Goal: Transaction & Acquisition: Purchase product/service

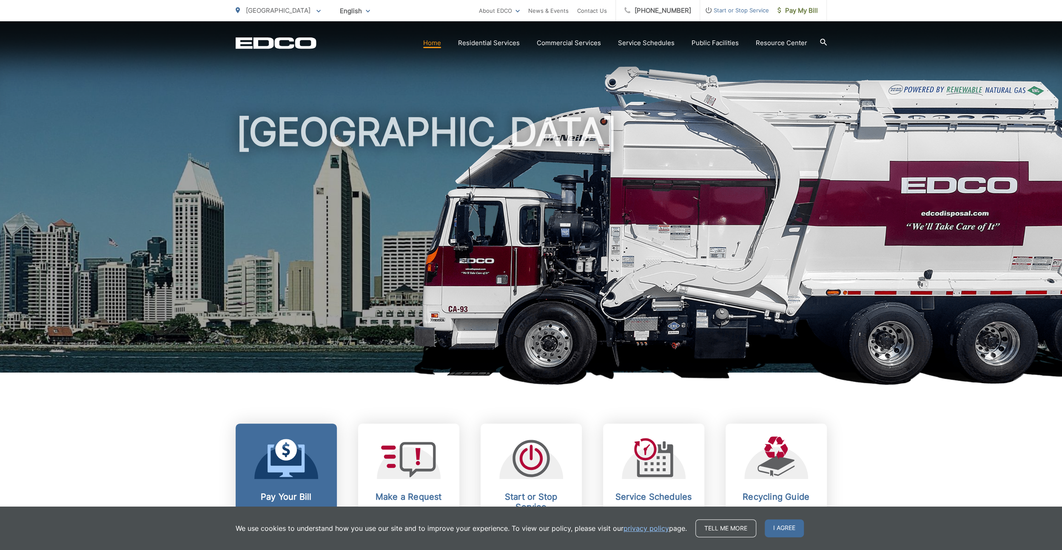
click at [290, 463] on icon at bounding box center [286, 458] width 37 height 38
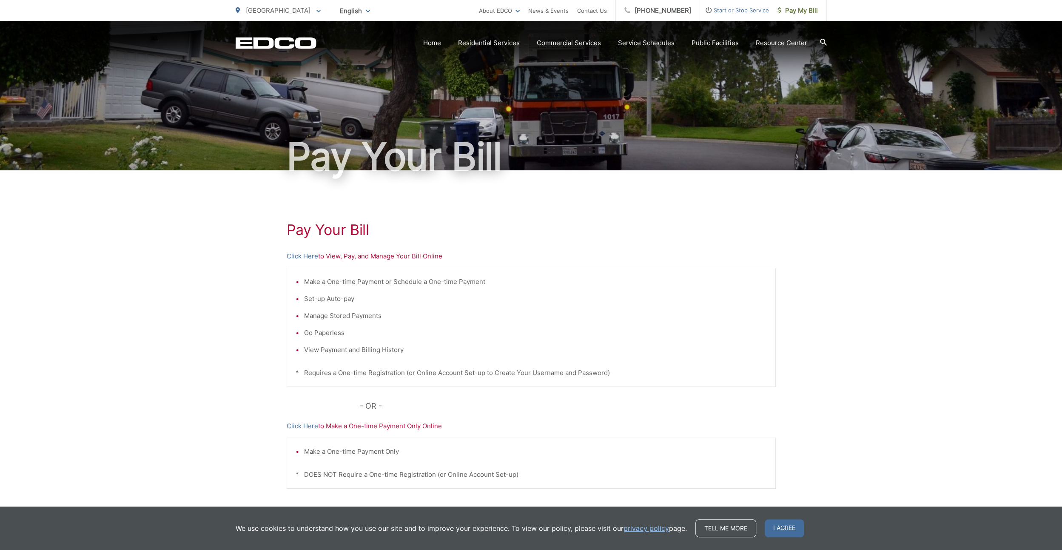
drag, startPoint x: 200, startPoint y: 251, endPoint x: 206, endPoint y: 248, distance: 6.1
click at [199, 251] on div "Pay Your [PERSON_NAME] Here to View, Pay, and Manage Your Bill Online Make a On…" at bounding box center [531, 361] width 1062 height 382
click at [300, 253] on link "Click Here" at bounding box center [302, 256] width 31 height 10
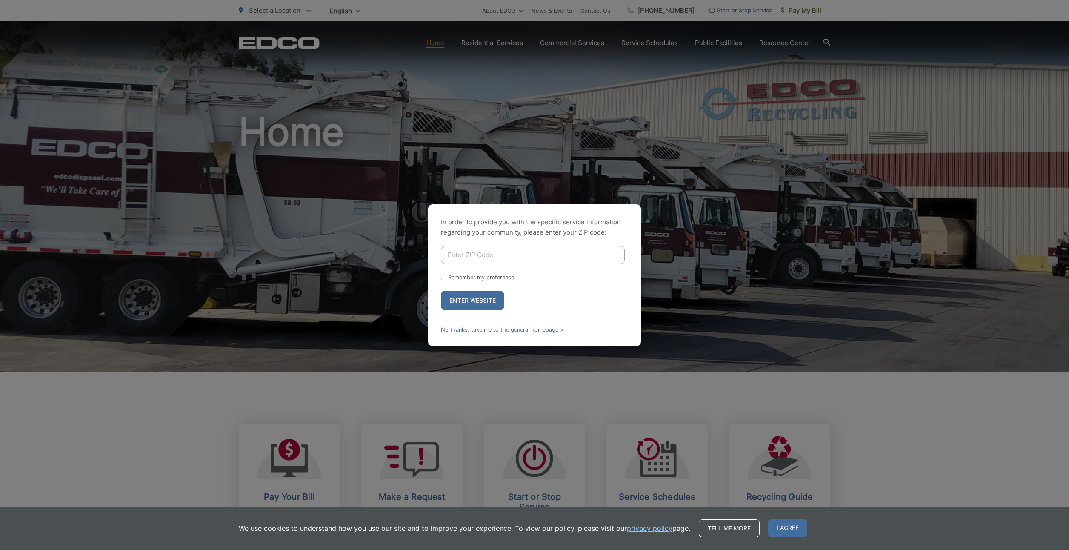
click at [145, 217] on div "In order to provide you with the specific service information regarding your co…" at bounding box center [534, 275] width 1069 height 550
click at [484, 253] on input "Enter ZIP Code" at bounding box center [533, 255] width 184 height 18
type input "90623"
click at [444, 277] on input "Remember my preference" at bounding box center [444, 277] width 6 height 6
checkbox input "true"
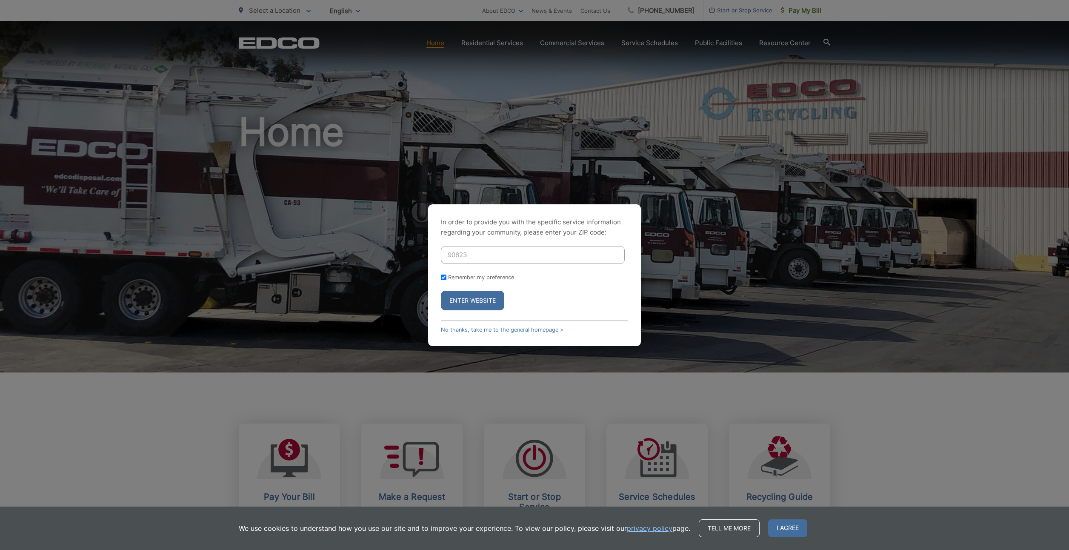
click at [538, 280] on div "Remember my preference" at bounding box center [534, 277] width 187 height 6
click at [477, 298] on button "Enter Website" at bounding box center [472, 301] width 63 height 20
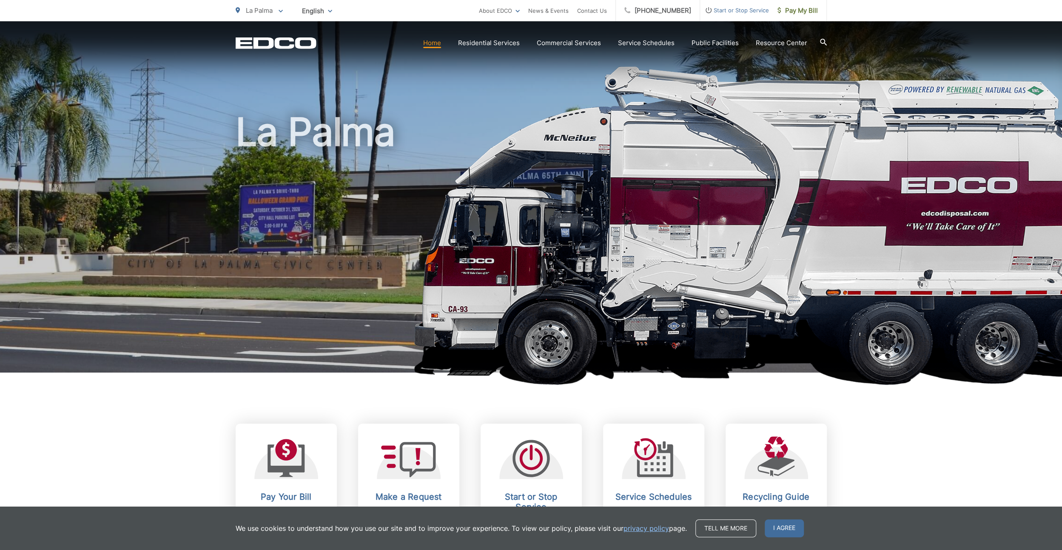
drag, startPoint x: 149, startPoint y: 444, endPoint x: 223, endPoint y: 429, distance: 75.9
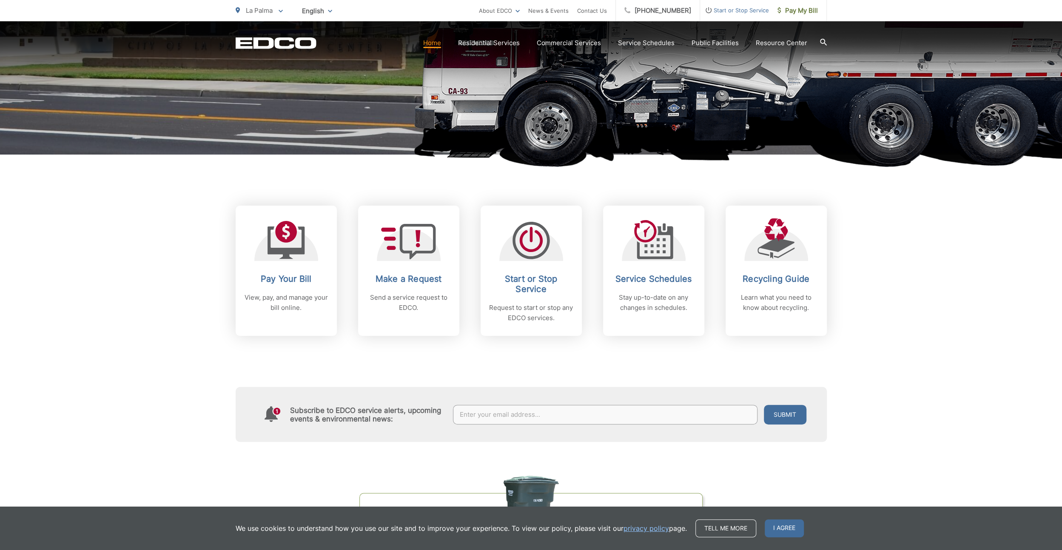
scroll to position [220, 0]
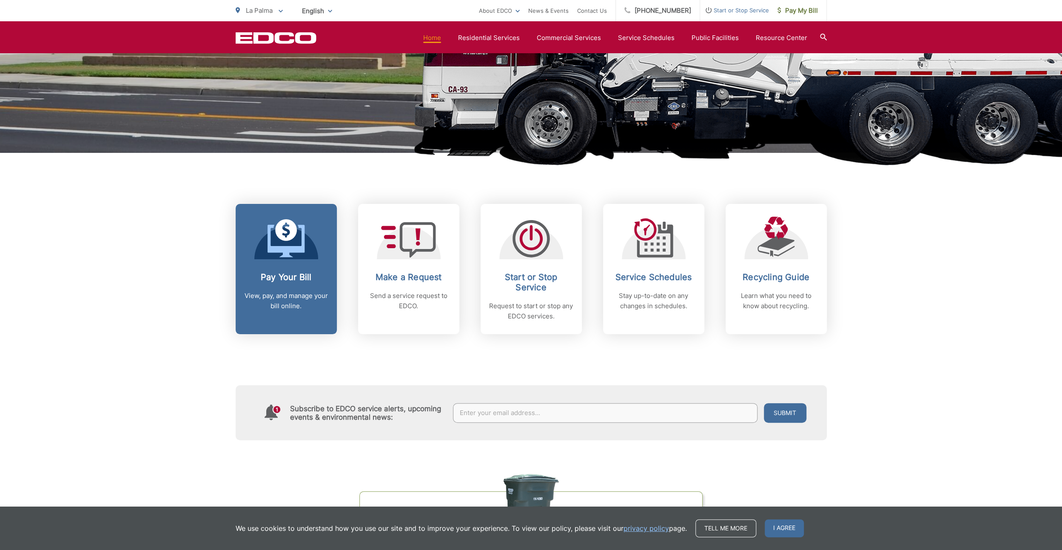
click at [272, 276] on h2 "Pay Your Bill" at bounding box center [286, 277] width 84 height 10
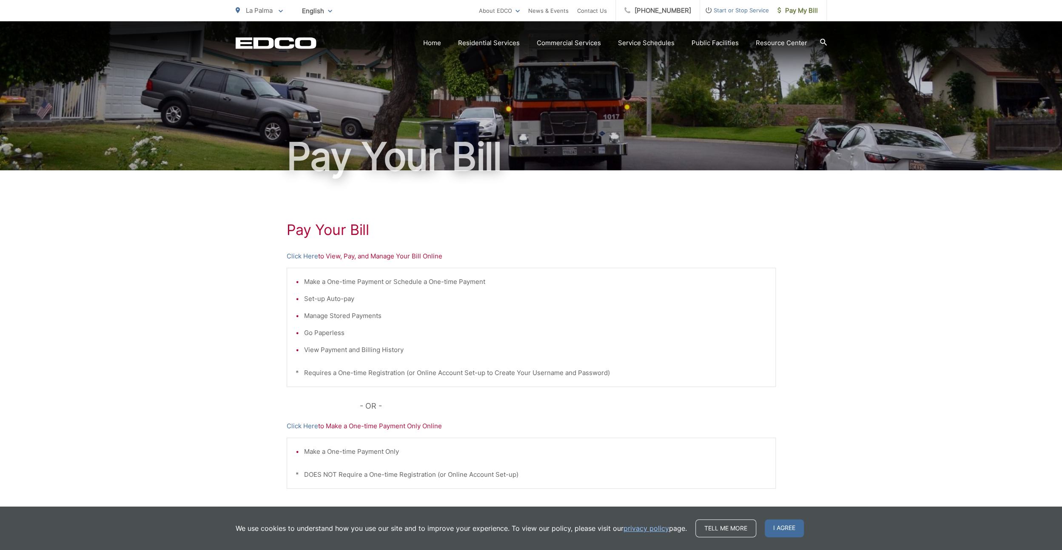
click at [201, 288] on div "Pay Your [PERSON_NAME] Here to View, Pay, and Manage Your Bill Online Make a On…" at bounding box center [531, 361] width 1062 height 382
click at [302, 256] on link "Click Here" at bounding box center [302, 256] width 31 height 10
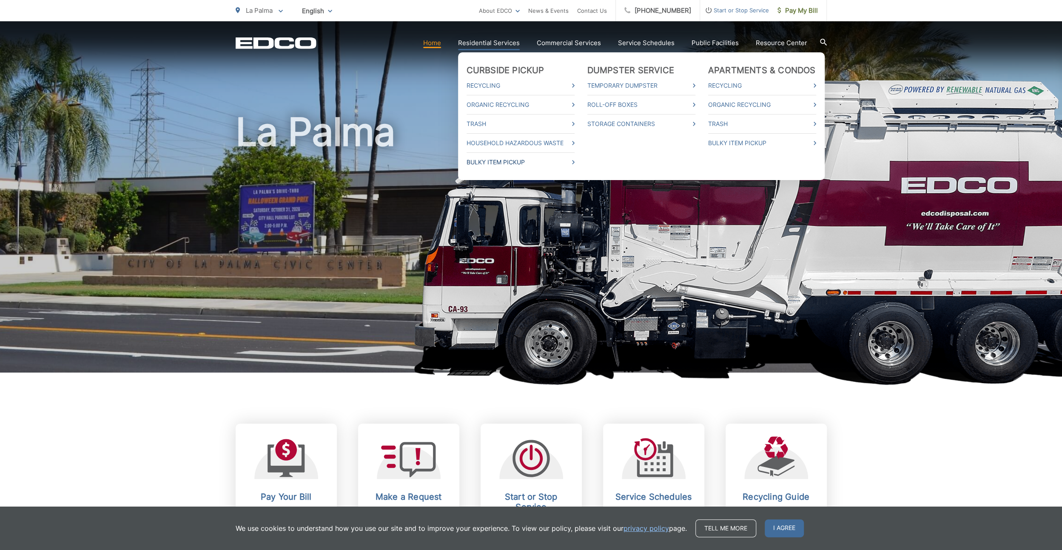
click at [514, 159] on link "Bulky Item Pickup" at bounding box center [521, 162] width 108 height 10
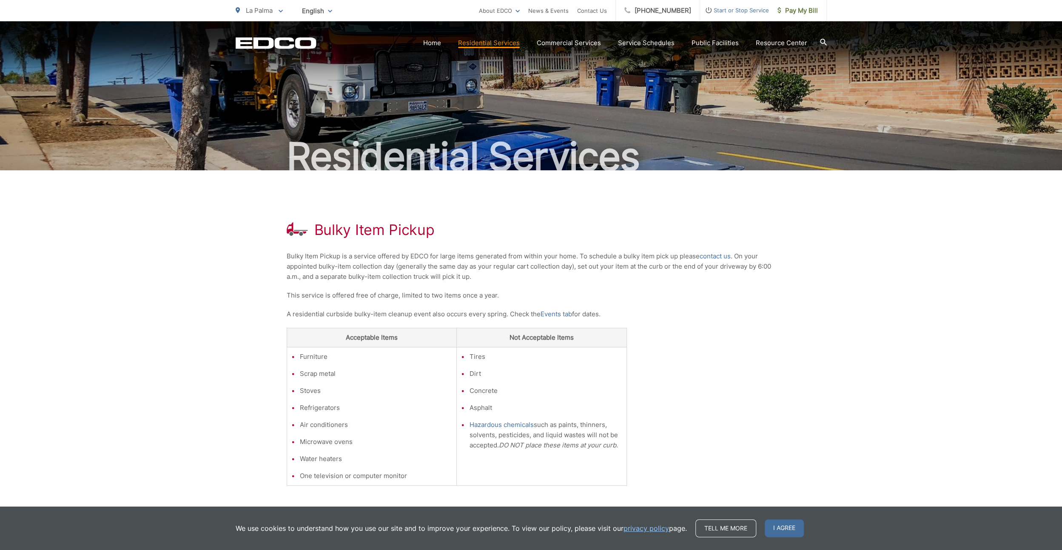
click at [940, 303] on div "Bulky Item Pickup Bulky Item Pickup is a service offered by EDCO for large item…" at bounding box center [531, 397] width 1062 height 454
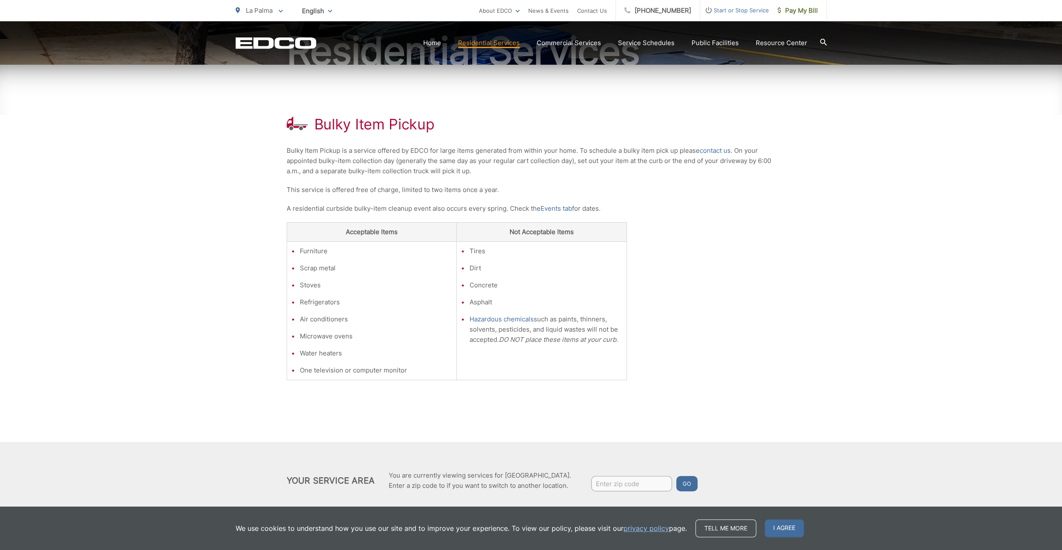
scroll to position [110, 0]
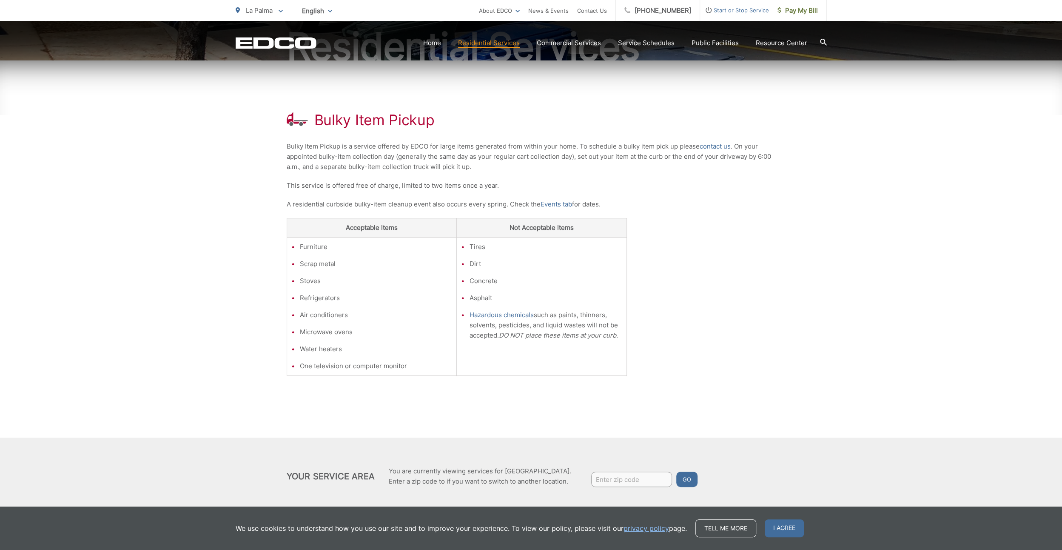
click at [798, 245] on div "Bulky Item Pickup Bulky Item Pickup is a service offered by EDCO for large item…" at bounding box center [531, 287] width 1062 height 454
click at [134, 229] on div "Bulky Item Pickup Bulky Item Pickup is a service offered by EDCO for large item…" at bounding box center [531, 287] width 1062 height 454
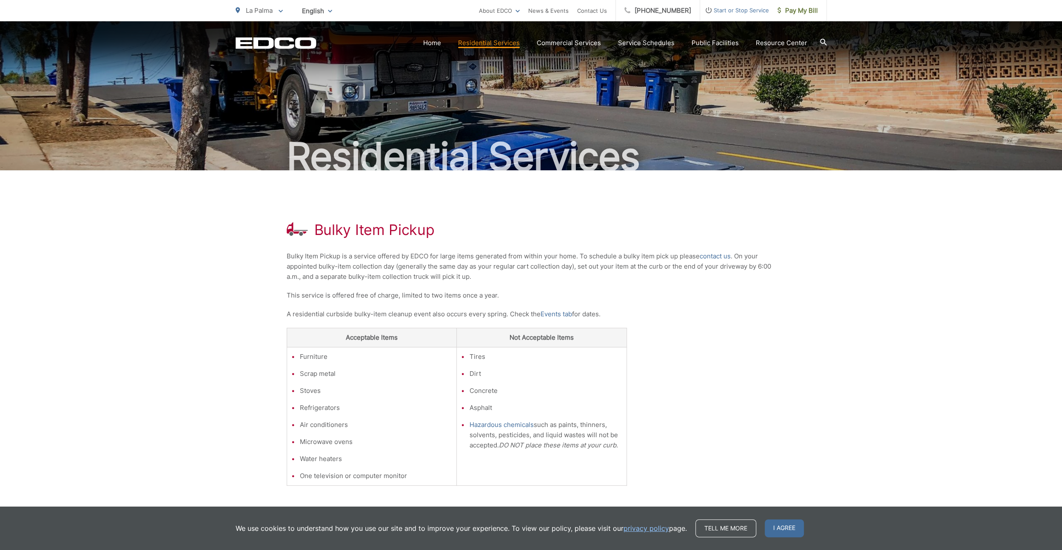
scroll to position [0, 0]
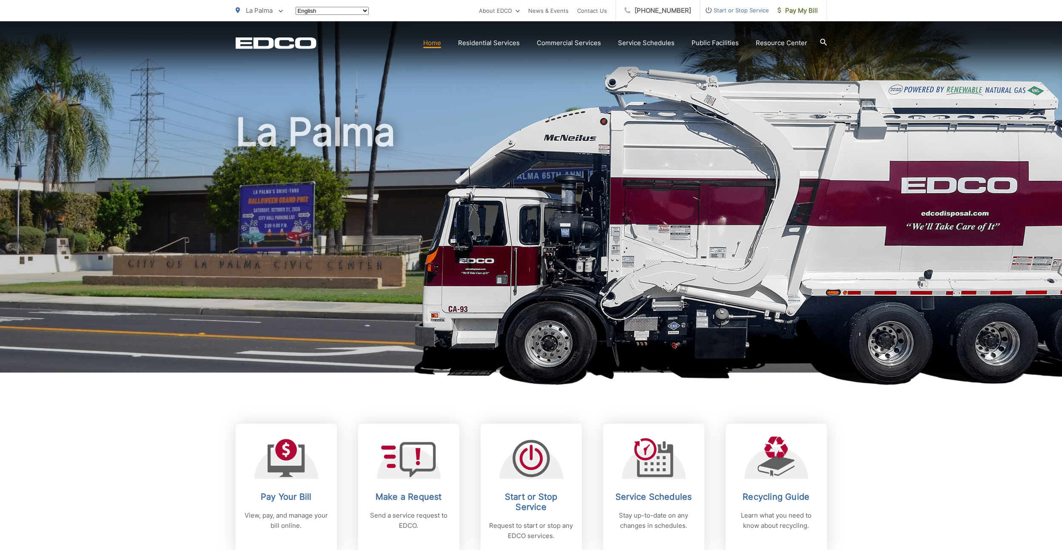
drag, startPoint x: 0, startPoint y: 0, endPoint x: 88, endPoint y: 237, distance: 252.4
click at [87, 237] on picture at bounding box center [531, 232] width 1062 height 332
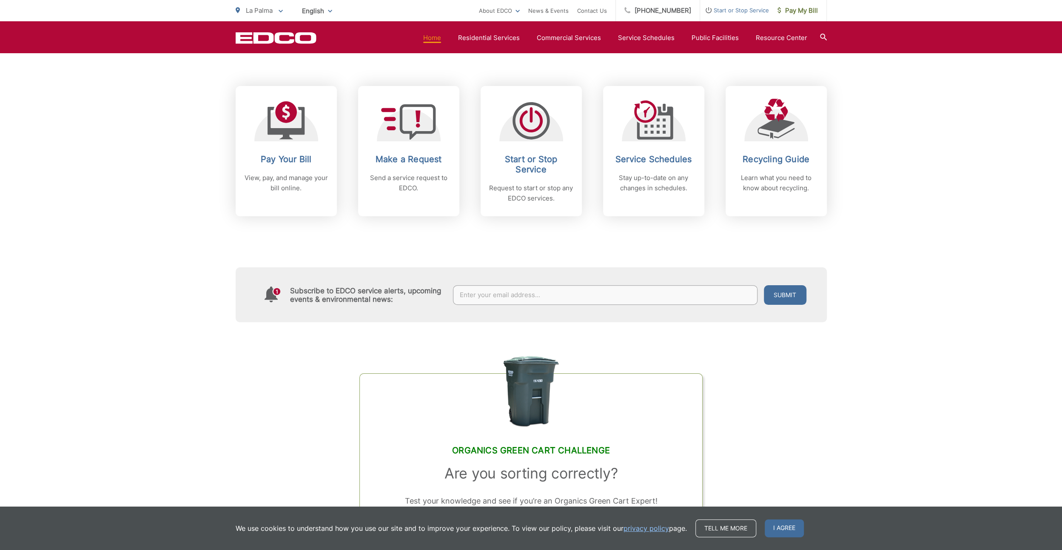
scroll to position [336, 0]
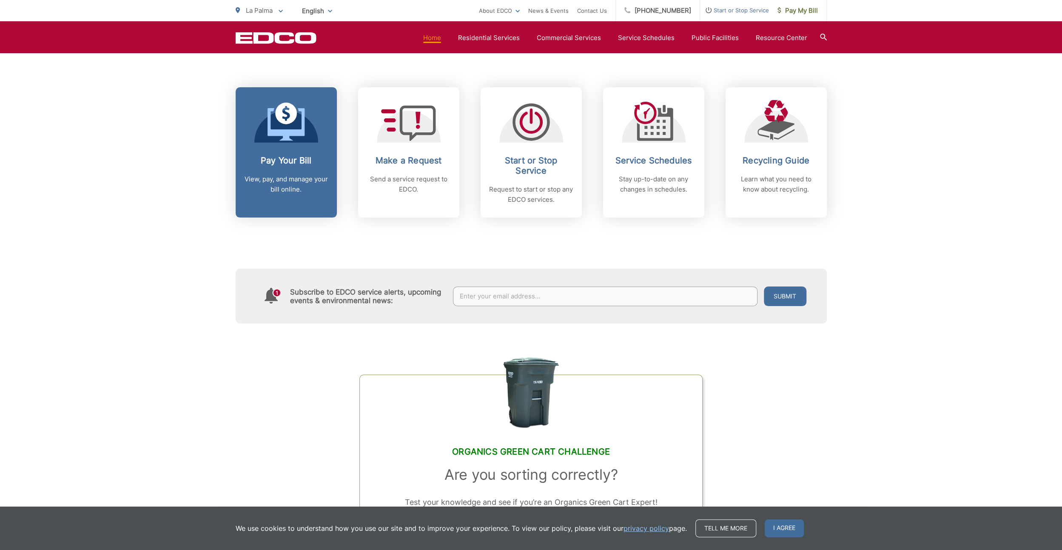
click at [280, 158] on h2 "Pay Your Bill" at bounding box center [286, 160] width 84 height 10
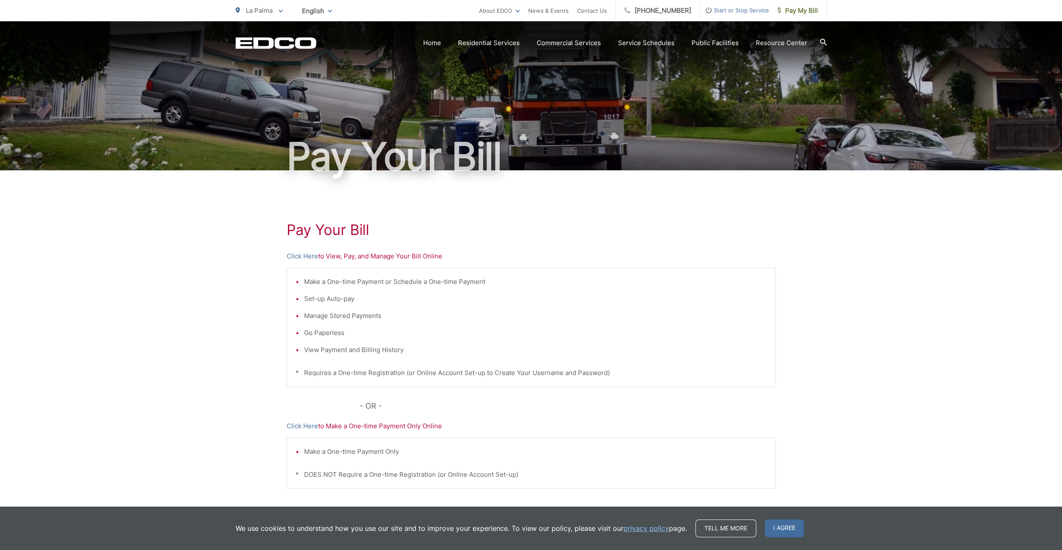
drag, startPoint x: 225, startPoint y: 266, endPoint x: 224, endPoint y: 275, distance: 8.6
click at [226, 266] on div "Pay Your Bill Click Here to View, Pay, and Manage Your Bill Online Make a One-t…" at bounding box center [531, 361] width 1062 height 382
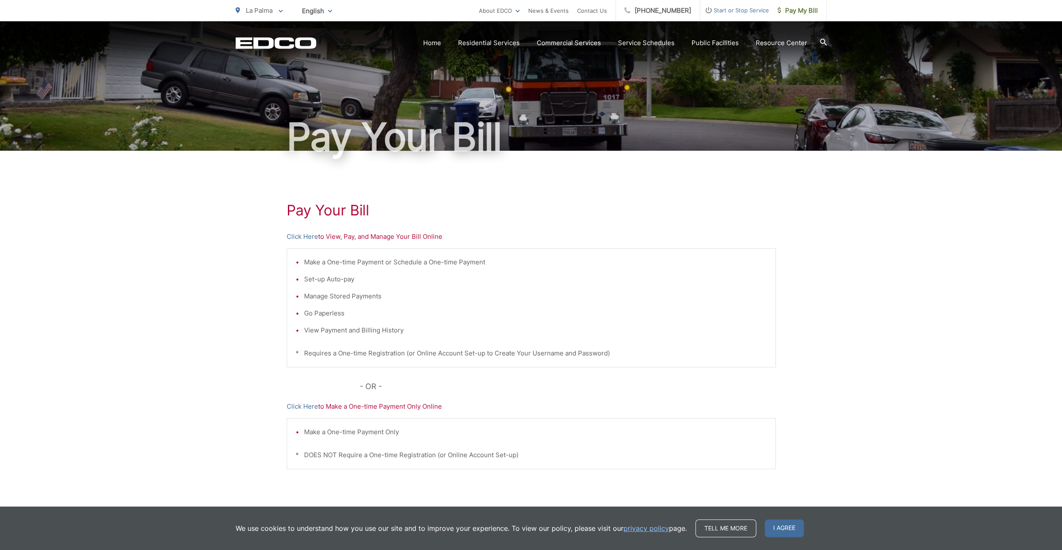
scroll to position [54, 0]
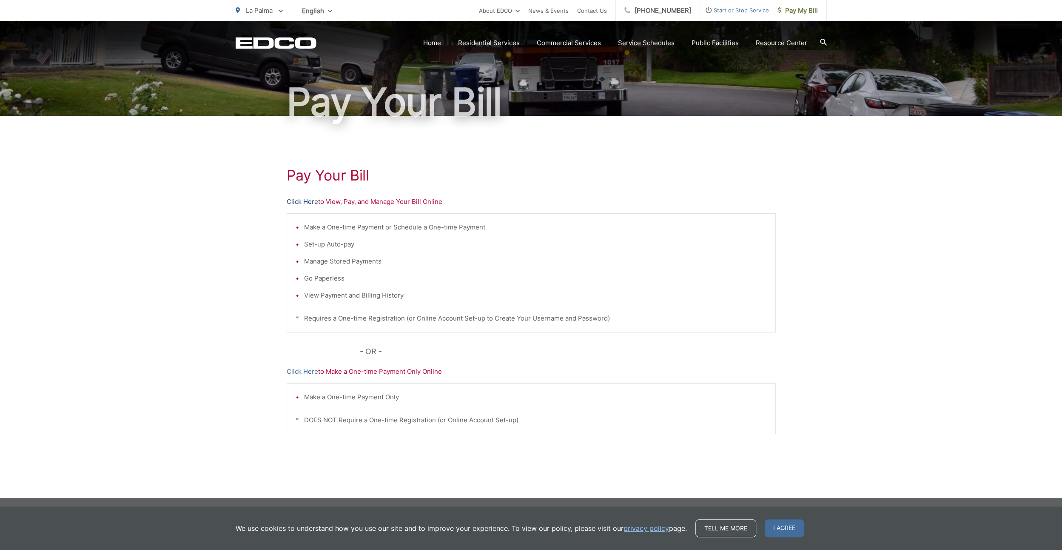
click at [305, 199] on link "Click Here" at bounding box center [302, 202] width 31 height 10
